Goal: Task Accomplishment & Management: Manage account settings

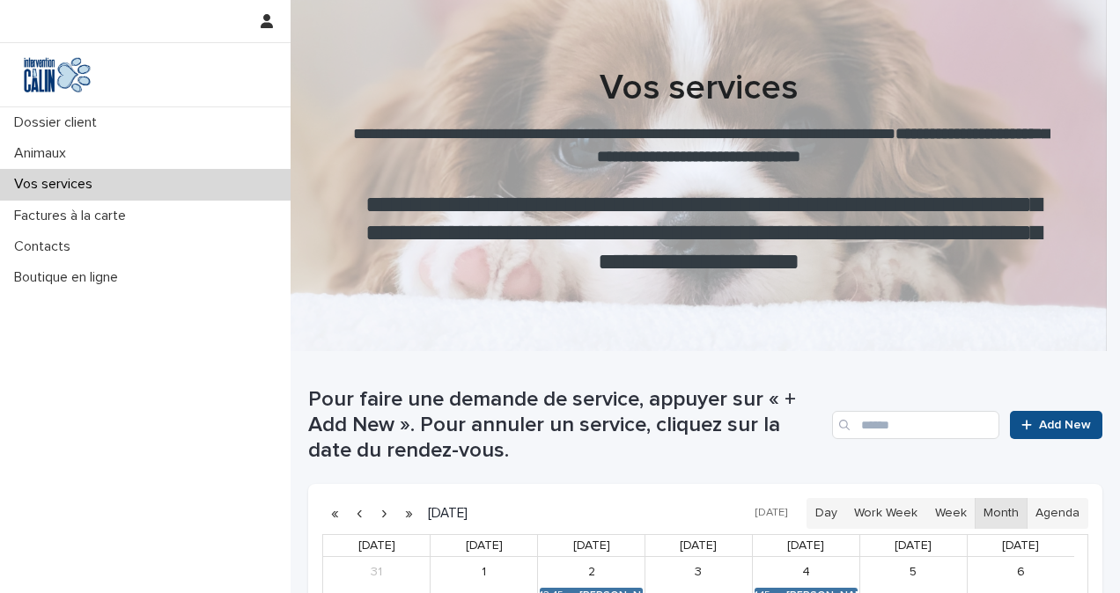
scroll to position [151, 0]
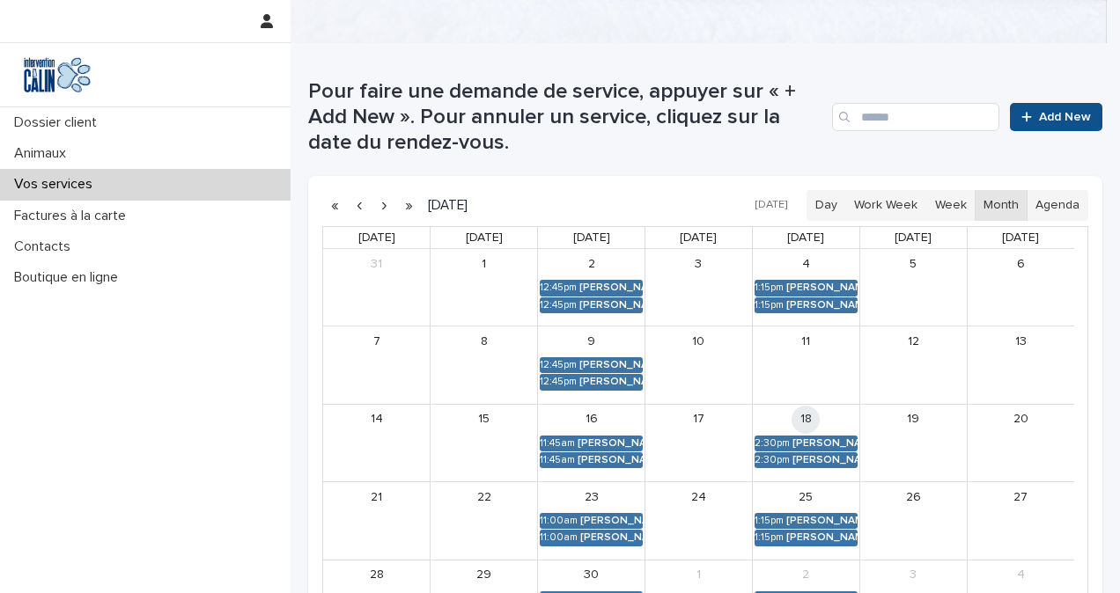
scroll to position [352, 0]
